Goal: Task Accomplishment & Management: Complete application form

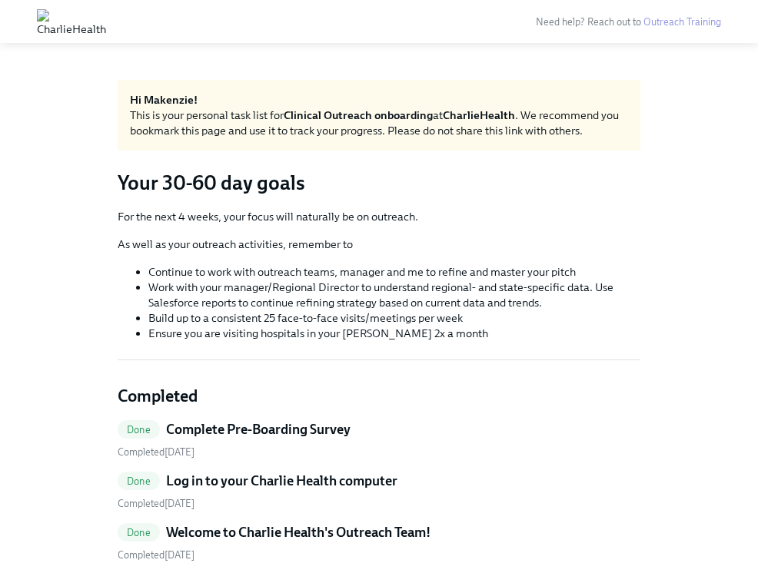
scroll to position [134, 0]
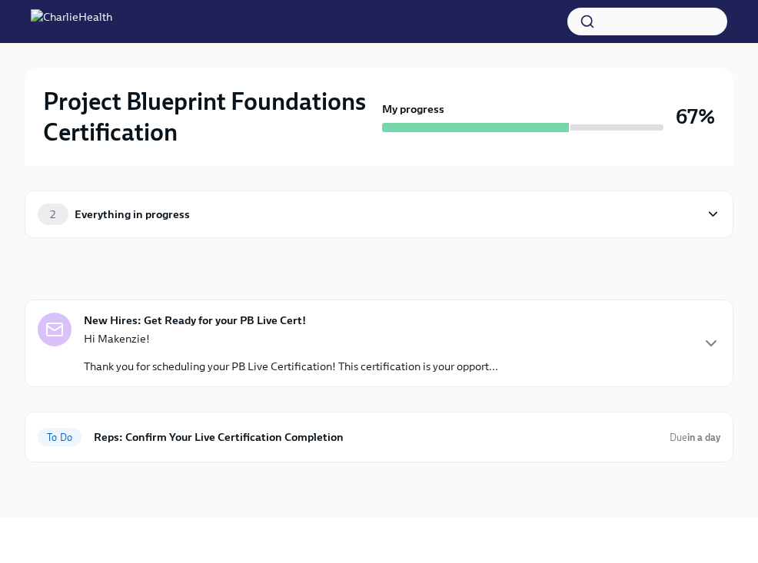
click at [330, 367] on p "Thank you for scheduling your PB Live Certification! This certification is your…" at bounding box center [291, 366] width 414 height 15
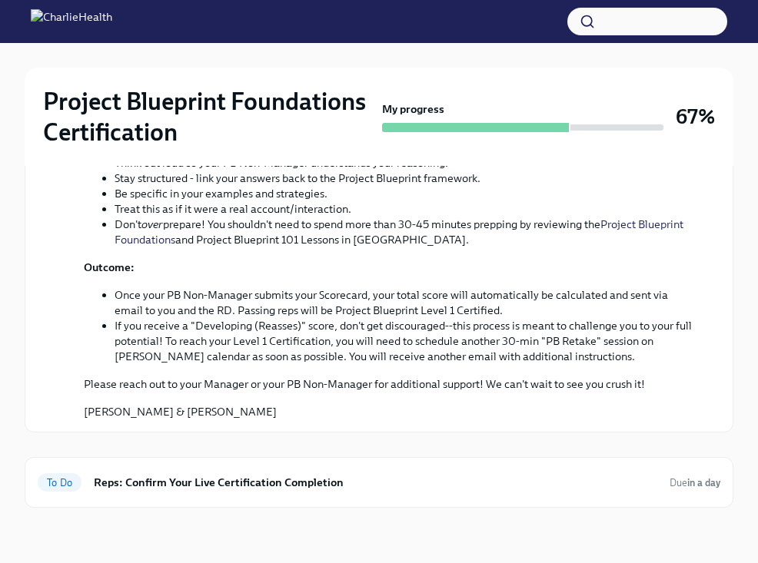
scroll to position [660, 0]
click at [244, 463] on div "To Do Reps: Confirm Your Live Certification Completion Due in a day" at bounding box center [379, 482] width 709 height 51
click at [244, 485] on h6 "Reps: Confirm Your Live Certification Completion" at bounding box center [375, 482] width 563 height 17
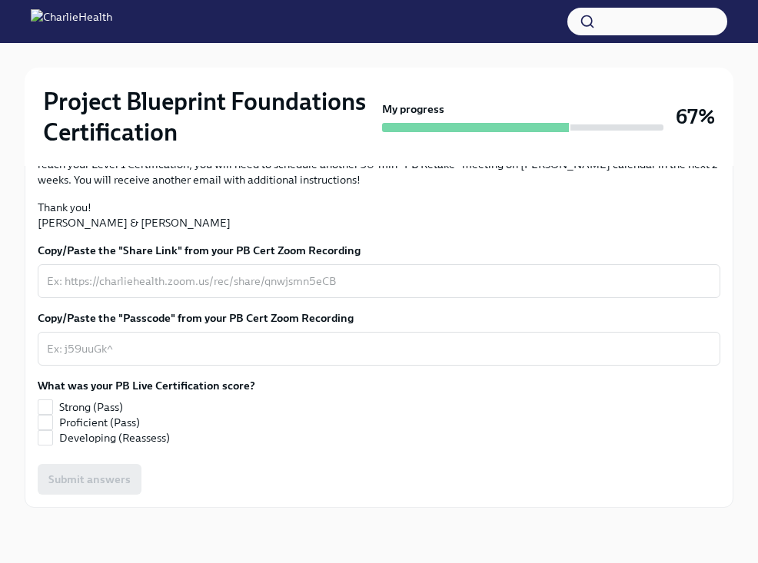
scroll to position [498, 0]
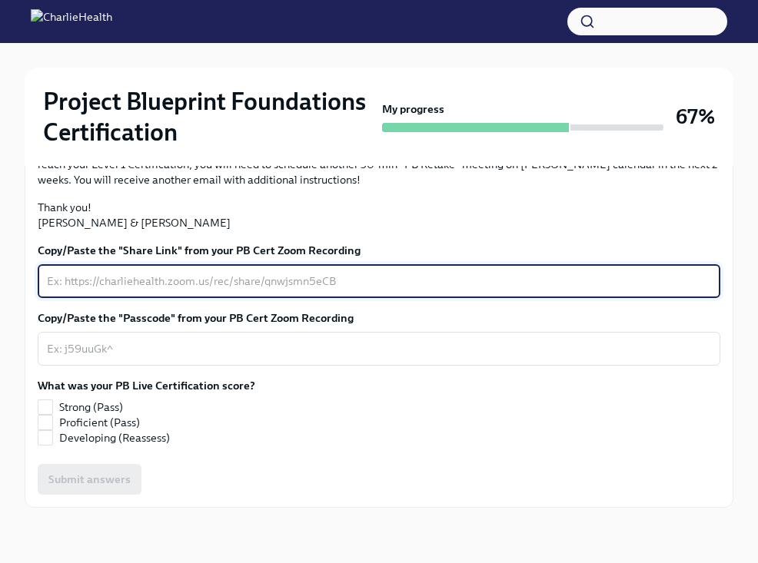
click at [158, 273] on textarea "Copy/Paste the "Share Link" from your PB Cert Zoom Recording" at bounding box center [379, 281] width 664 height 18
click at [81, 412] on span "Strong (Pass)" at bounding box center [91, 407] width 64 height 15
click at [52, 412] on input "Strong (Pass)" at bounding box center [45, 407] width 14 height 14
checkbox input "true"
click at [164, 274] on textarea "Copy/Paste the "Share Link" from your PB Cert Zoom Recording" at bounding box center [379, 281] width 664 height 18
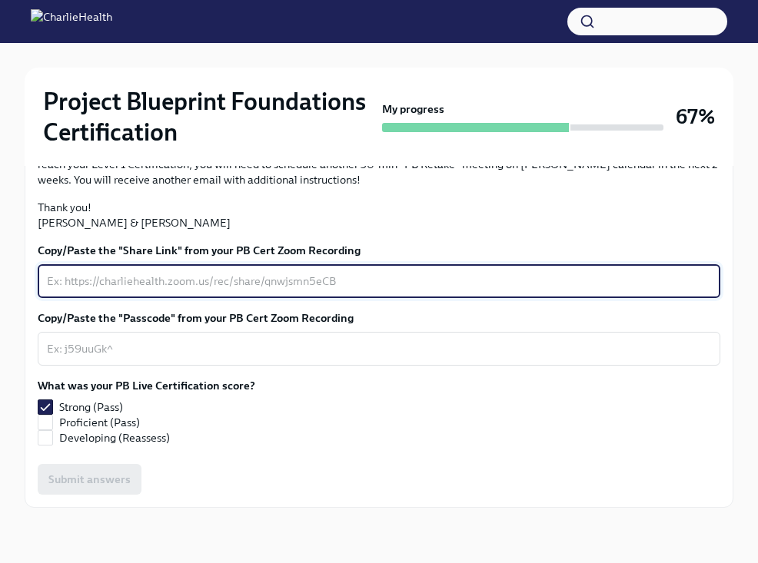
paste textarea "https://drive.google.com/file/d/1GvB11Q-0OPSkIGG1lPqz_M_0ADciKZKX/view?usp=shar…"
type textarea "https://drive.google.com/file/d/1GvB11Q-0OPSkIGG1lPqz_M_0ADciKZKX/view?usp=shar…"
click at [283, 346] on textarea "Copy/Paste the "Passcode" from your PB Cert Zoom Recording" at bounding box center [379, 349] width 664 height 18
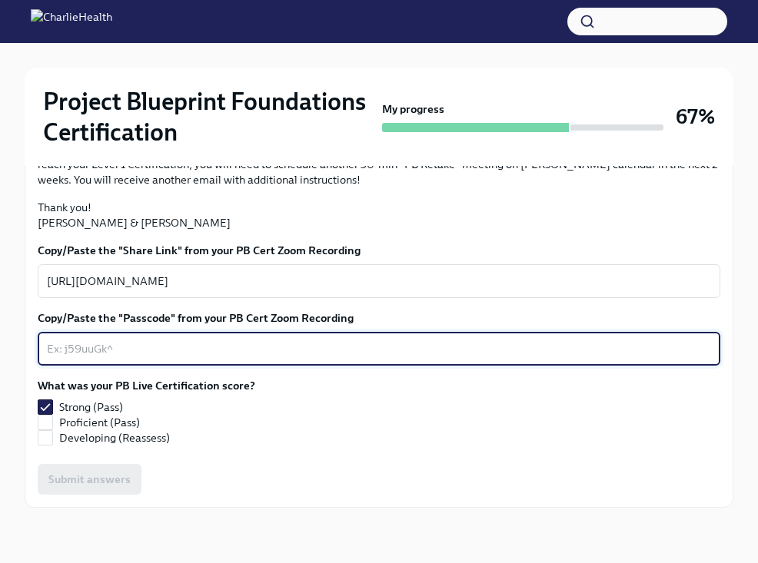
type textarea "n"
paste textarea "https://drive.google.com/file/d/1GvB11Q-0OPSkIGG1lPqz_M_0ADciKZKX/view?usp=shar…"
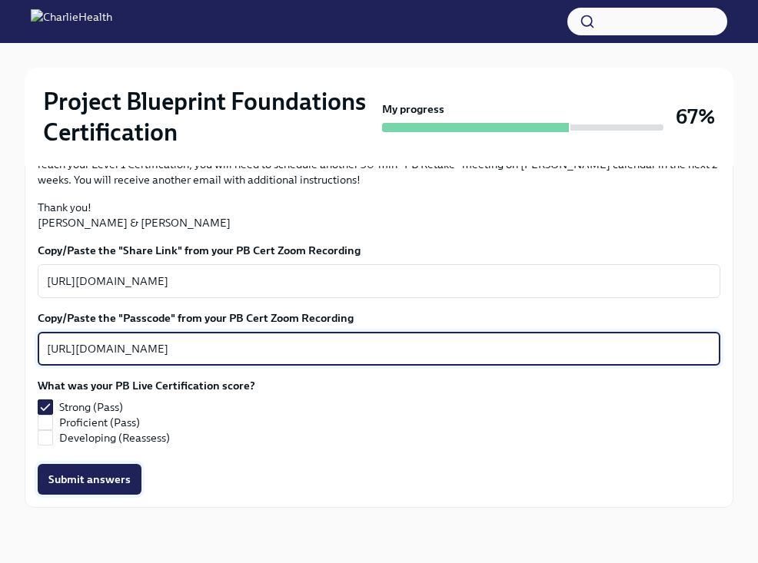
type textarea "https://drive.google.com/file/d/1GvB11Q-0OPSkIGG1lPqz_M_0ADciKZKX/view?usp=shar…"
click at [58, 474] on span "Submit answers" at bounding box center [89, 479] width 82 height 15
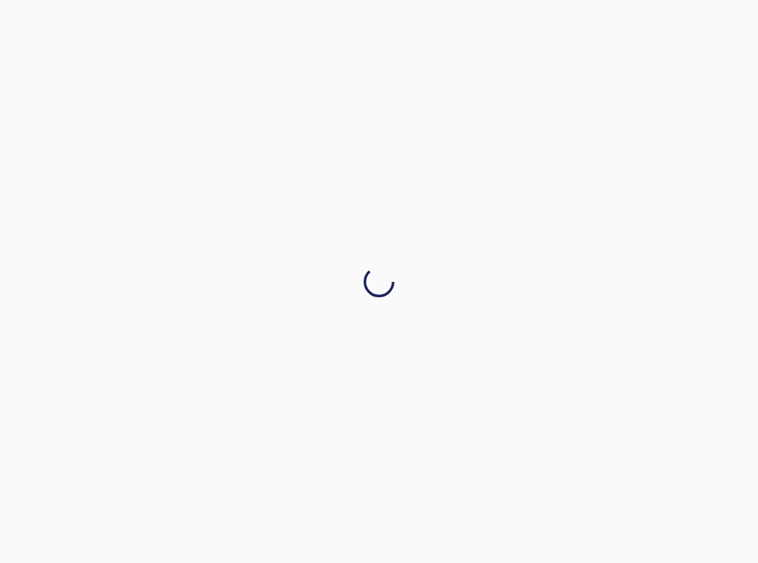
scroll to position [0, 0]
